Goal: Check status: Check status

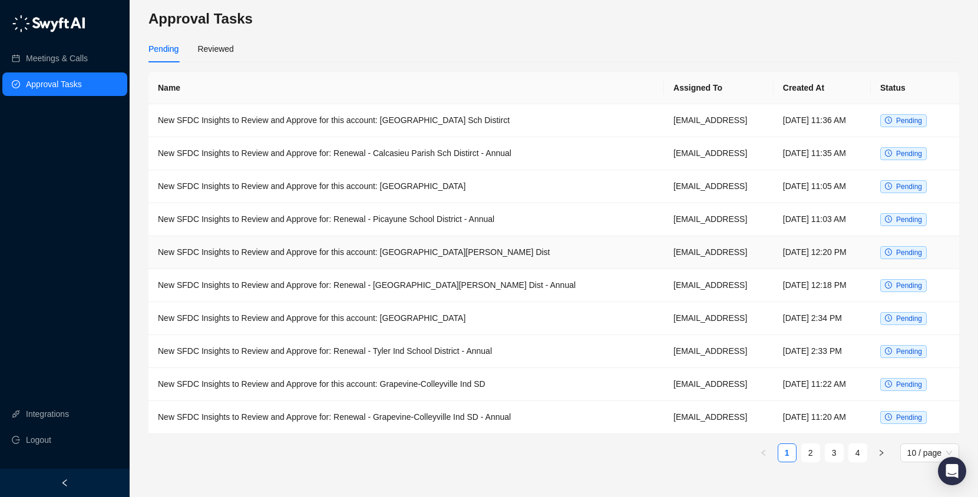
click at [418, 249] on td "New SFDC Insights to Review and Approve for this account: [GEOGRAPHIC_DATA][PER…" at bounding box center [405, 252] width 515 height 33
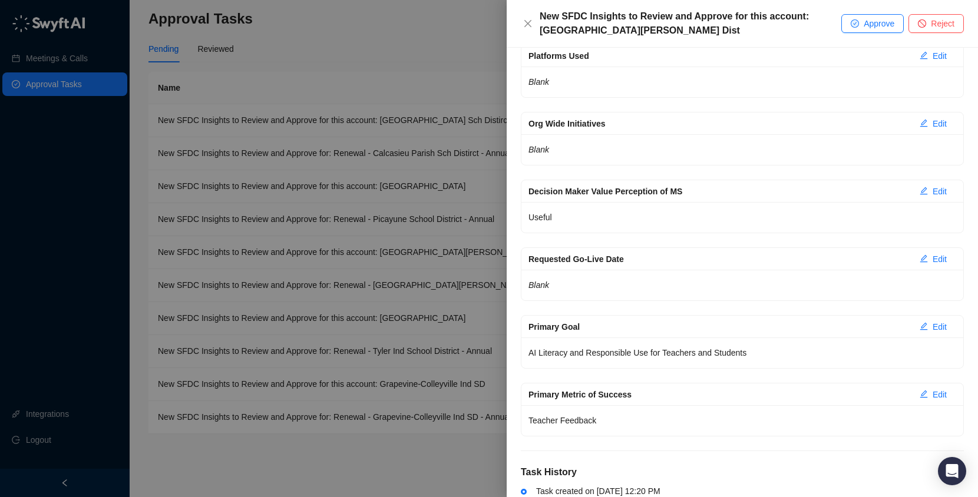
scroll to position [1569, 0]
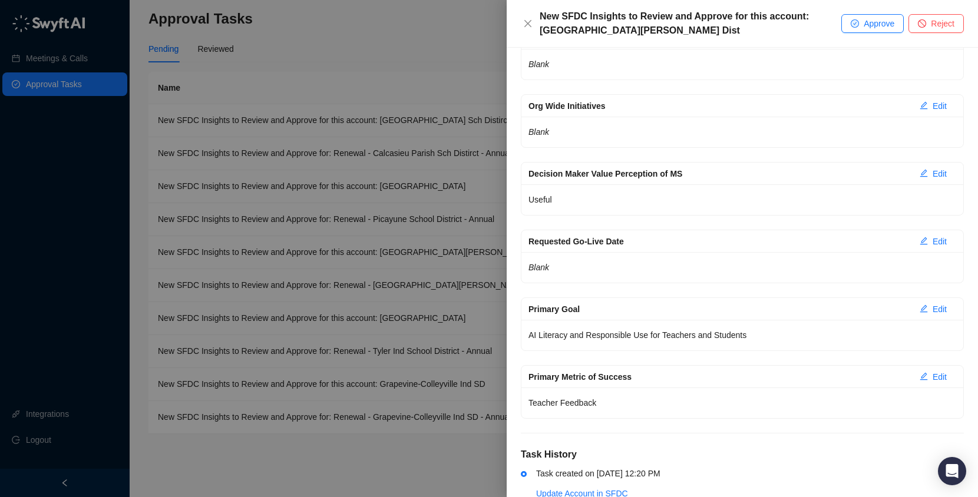
click at [464, 64] on div at bounding box center [489, 248] width 978 height 497
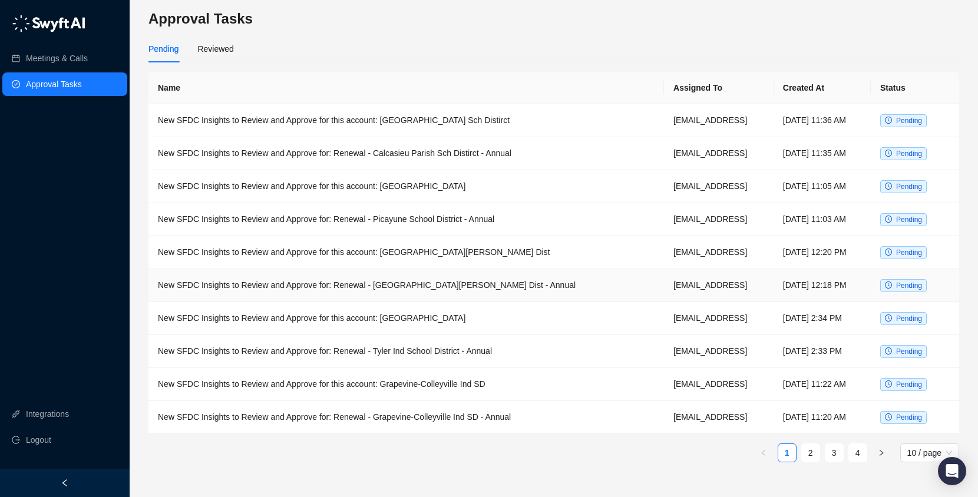
click at [484, 285] on td "New SFDC Insights to Review and Approve for: Renewal - [GEOGRAPHIC_DATA][PERSON…" at bounding box center [405, 285] width 515 height 33
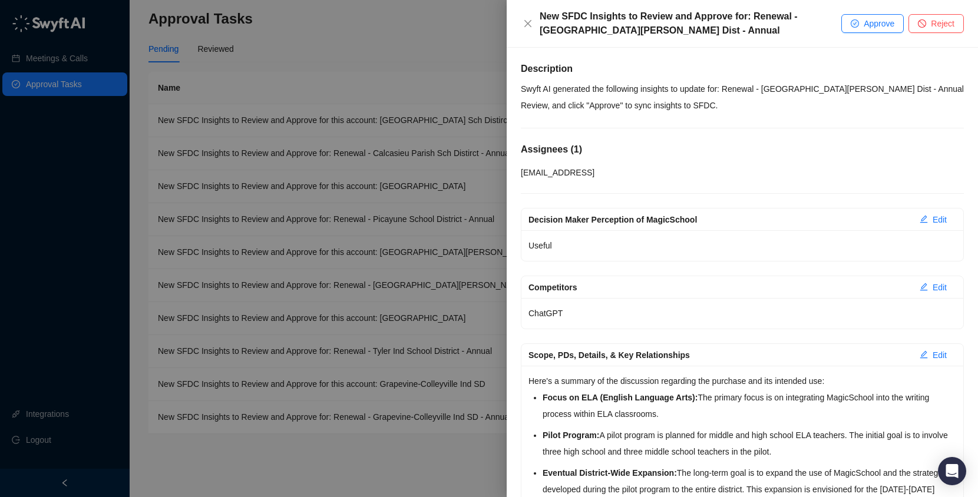
click at [427, 44] on div at bounding box center [489, 248] width 978 height 497
